Goal: Task Accomplishment & Management: Manage account settings

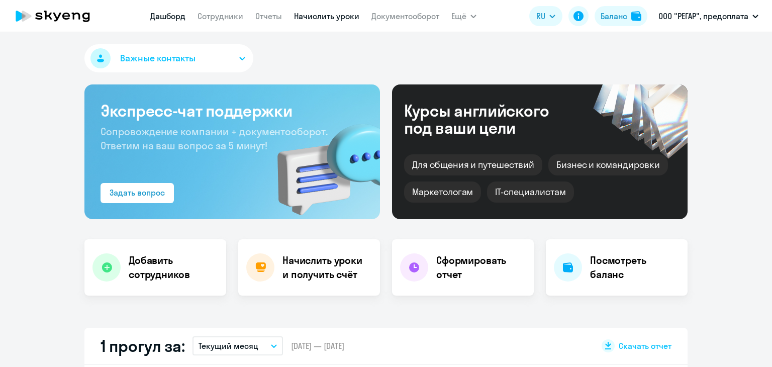
select select "30"
click at [308, 21] on link "Начислить уроки" at bounding box center [326, 16] width 65 height 10
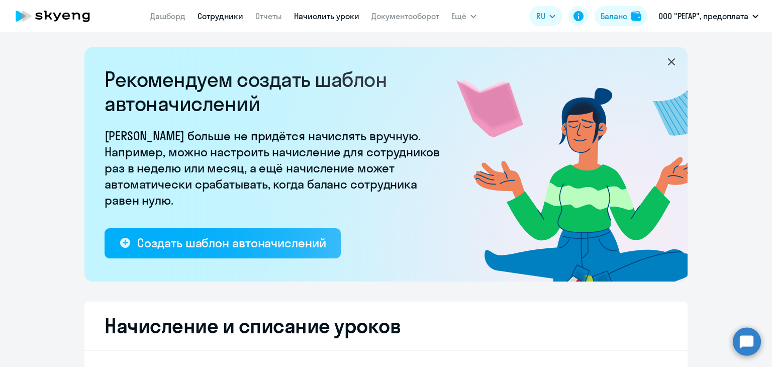
select select "10"
click at [222, 16] on link "Сотрудники" at bounding box center [221, 16] width 46 height 10
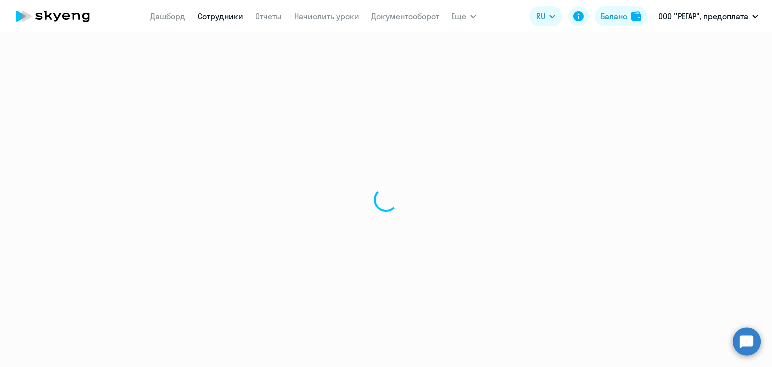
select select "30"
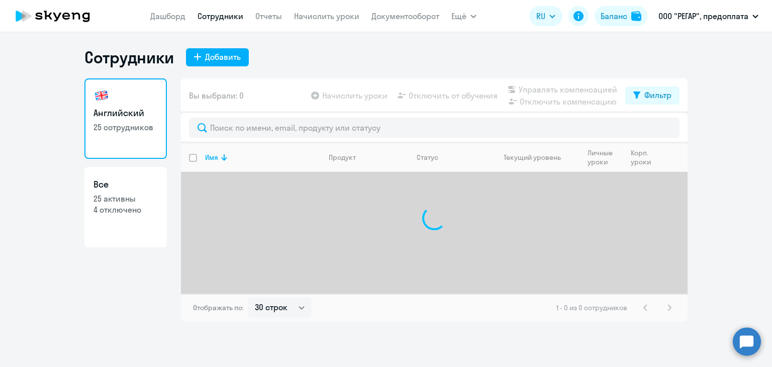
click at [334, 9] on nav "[PERSON_NAME] Отчеты Начислить уроки Документооборот" at bounding box center [294, 16] width 289 height 20
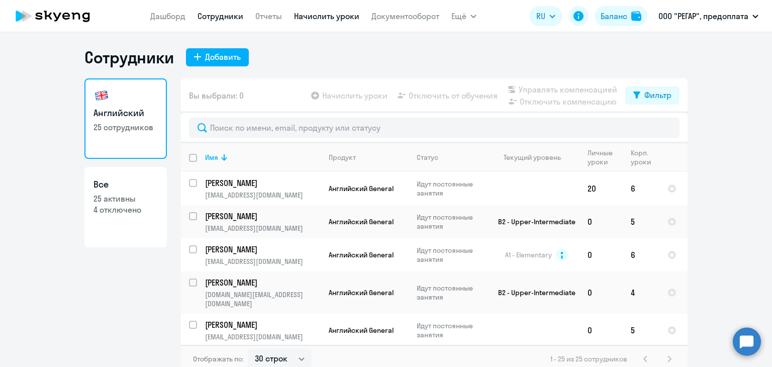
click at [334, 18] on link "Начислить уроки" at bounding box center [326, 16] width 65 height 10
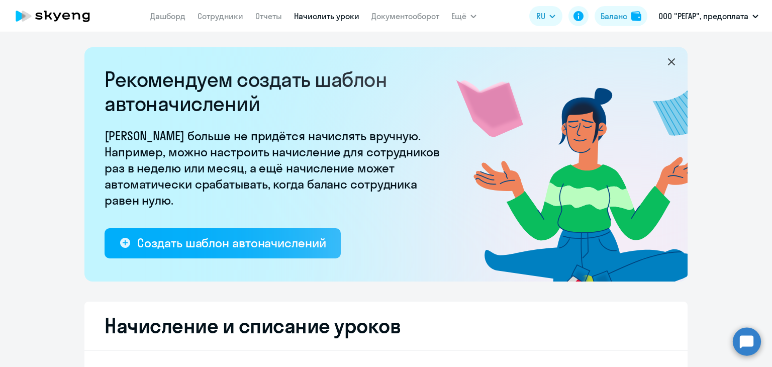
select select "10"
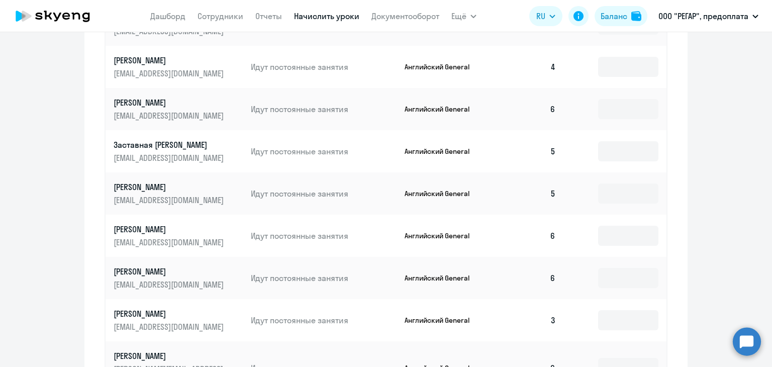
scroll to position [603, 0]
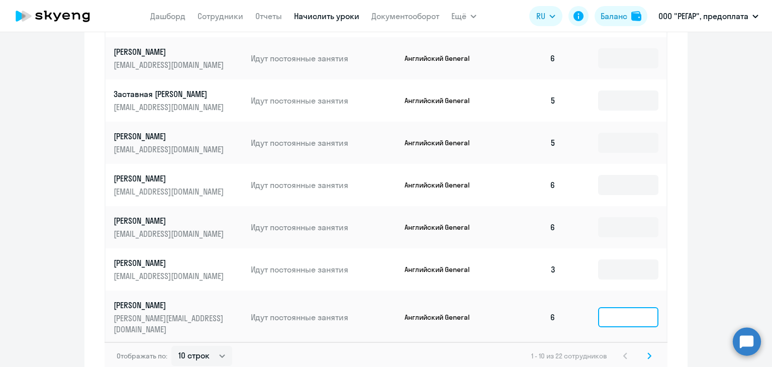
click at [607, 316] on input at bounding box center [628, 317] width 60 height 20
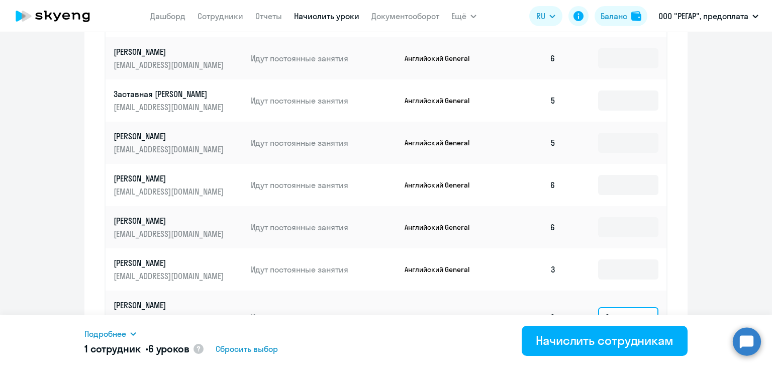
type input "6"
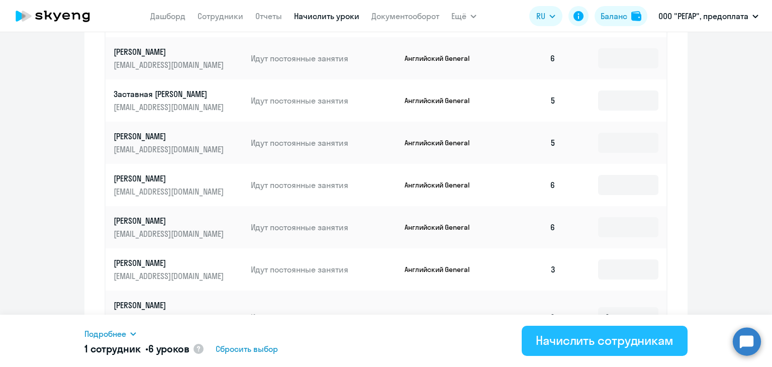
click at [556, 337] on div "Начислить сотрудникам" at bounding box center [605, 340] width 138 height 16
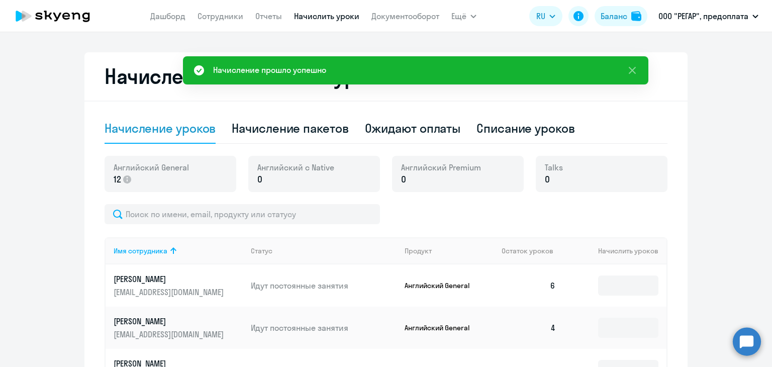
scroll to position [201, 0]
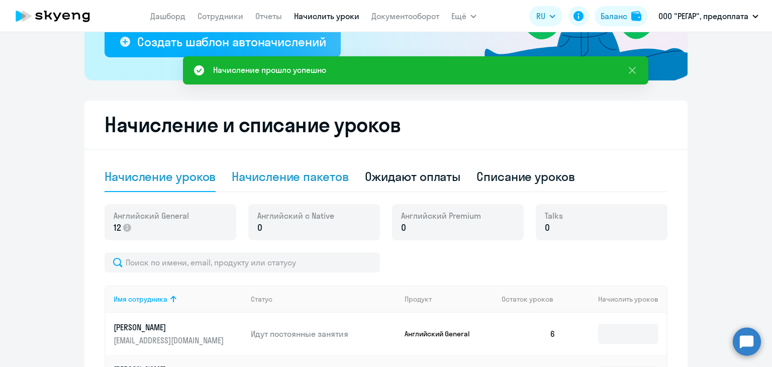
click at [315, 176] on div "Начисление пакетов" at bounding box center [290, 176] width 117 height 16
select select "10"
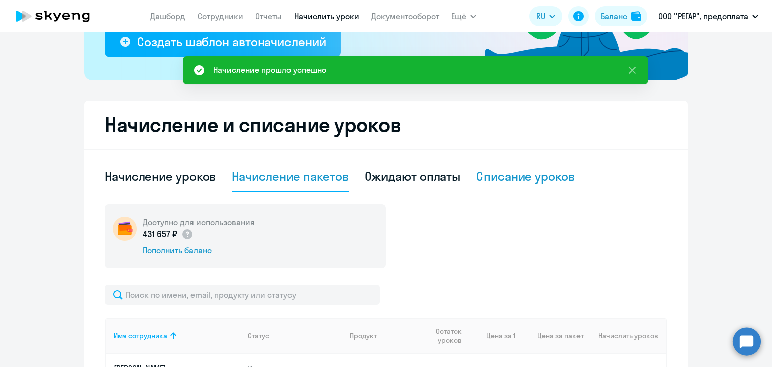
click at [521, 185] on div "Списание уроков" at bounding box center [526, 177] width 99 height 30
select select "10"
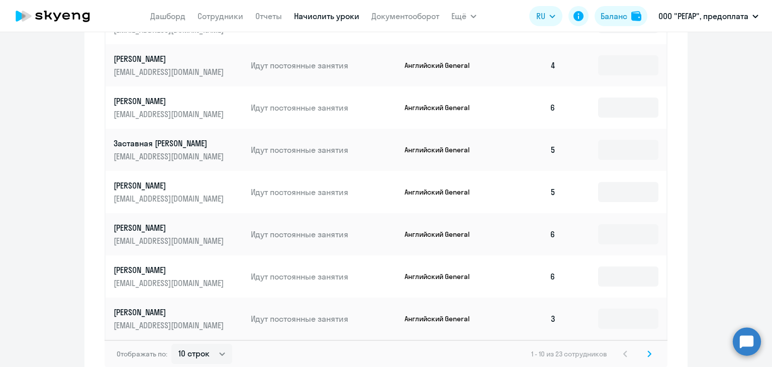
scroll to position [553, 0]
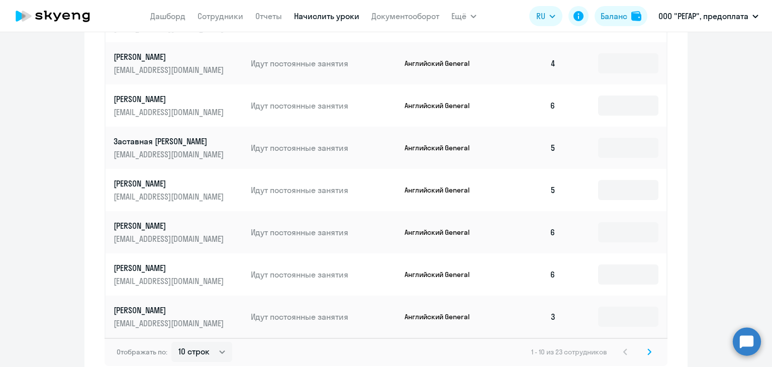
click at [648, 353] on icon at bounding box center [649, 352] width 3 height 6
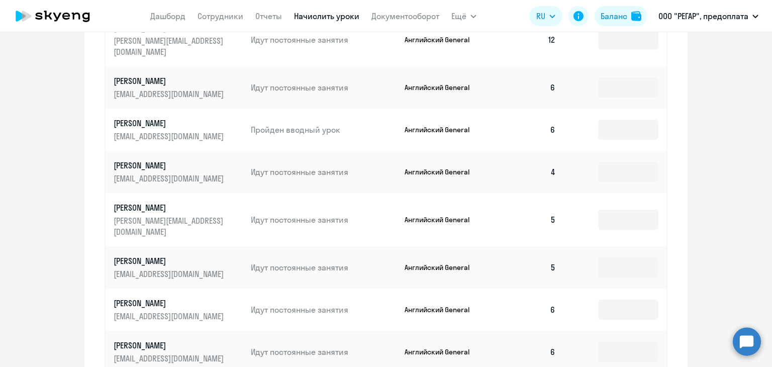
scroll to position [352, 0]
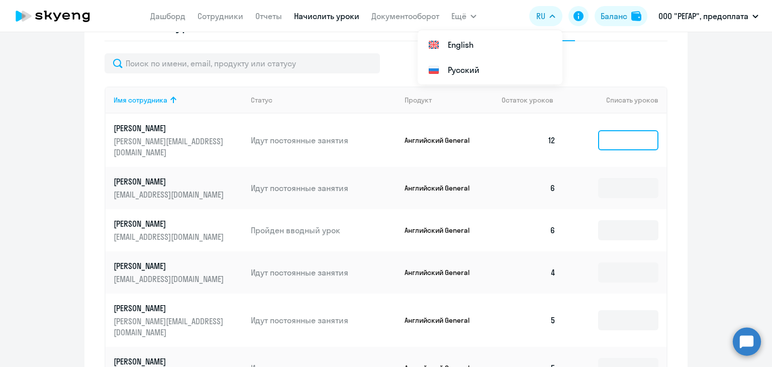
click at [625, 139] on input at bounding box center [628, 140] width 60 height 20
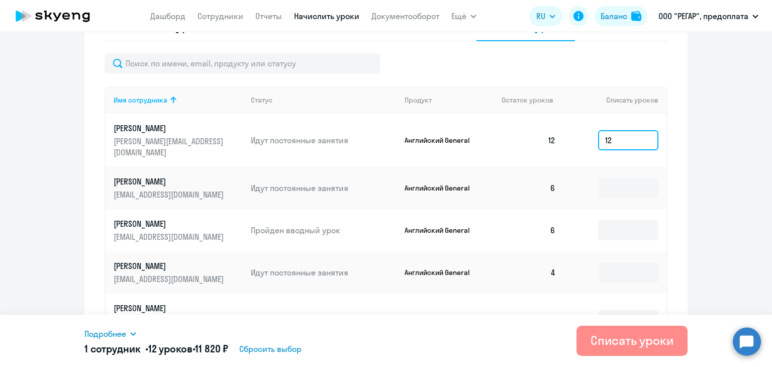
type input "12"
click at [634, 339] on div "Списать уроки" at bounding box center [632, 340] width 83 height 16
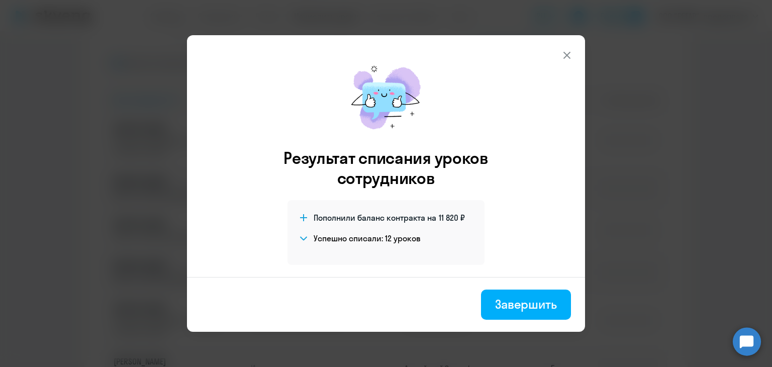
click at [568, 51] on icon at bounding box center [567, 55] width 12 height 12
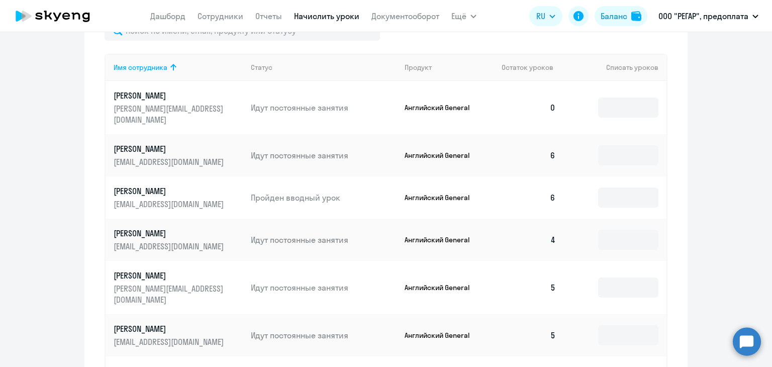
scroll to position [402, 0]
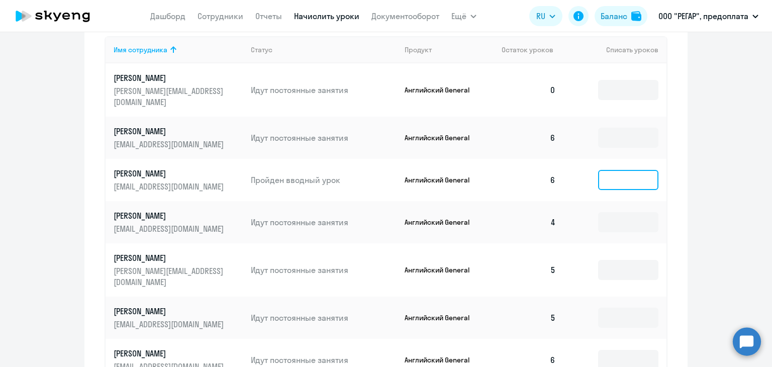
click at [611, 172] on input at bounding box center [628, 180] width 60 height 20
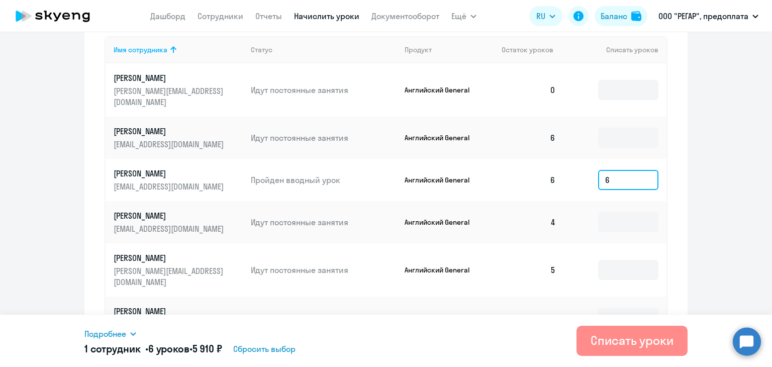
type input "6"
click at [628, 347] on div "Списать уроки" at bounding box center [632, 340] width 83 height 16
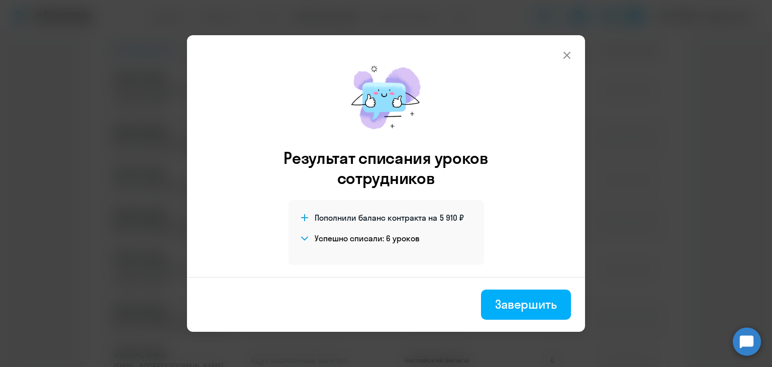
click at [561, 53] on button at bounding box center [567, 55] width 20 height 20
